Goal: Task Accomplishment & Management: Manage account settings

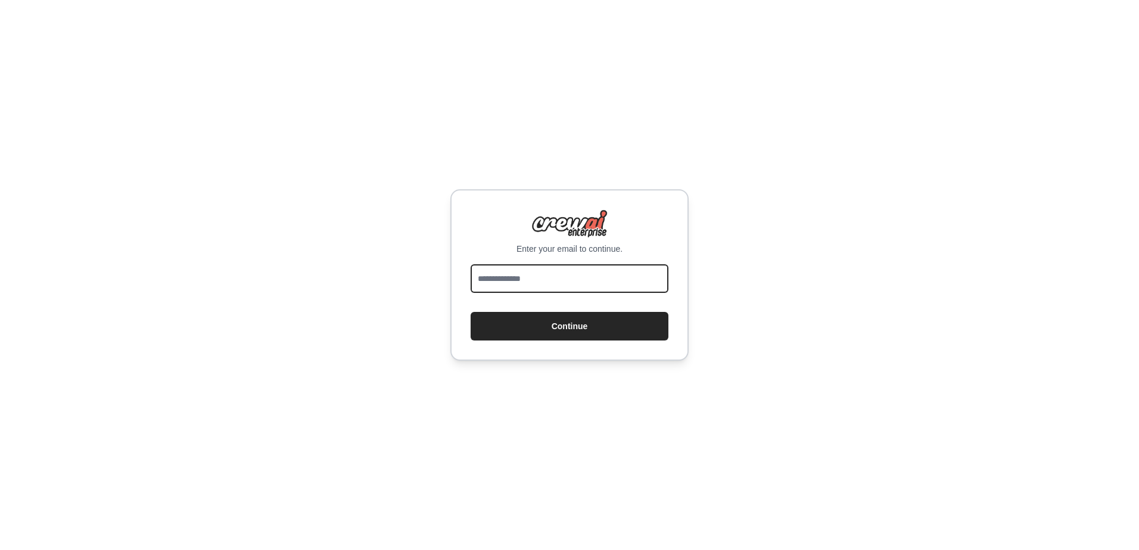
click at [568, 285] on input "email" at bounding box center [570, 278] width 198 height 29
type input "**********"
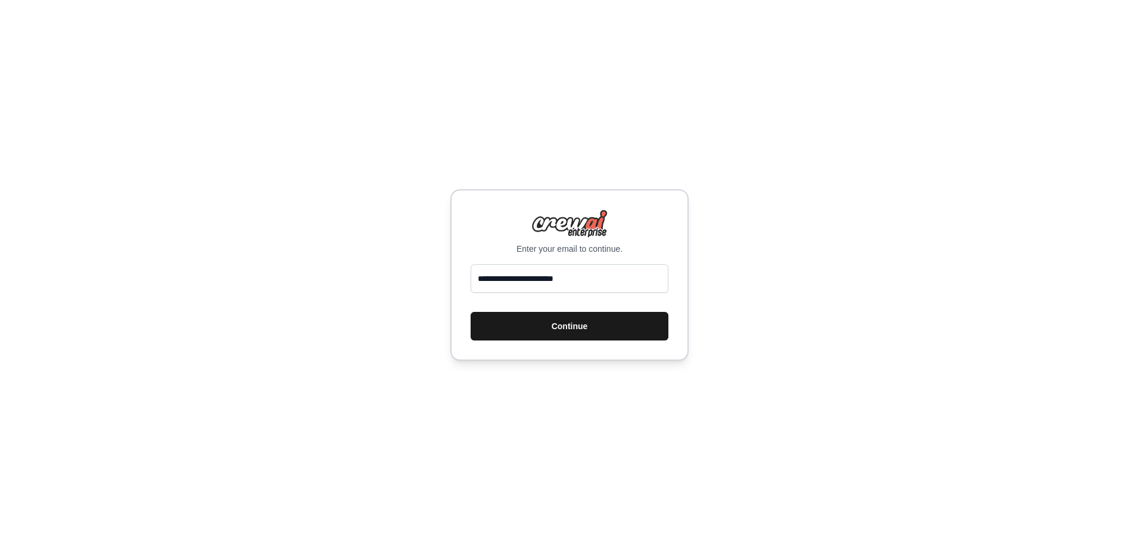
click at [535, 324] on button "Continue" at bounding box center [570, 326] width 198 height 29
